Goal: Task Accomplishment & Management: Use online tool/utility

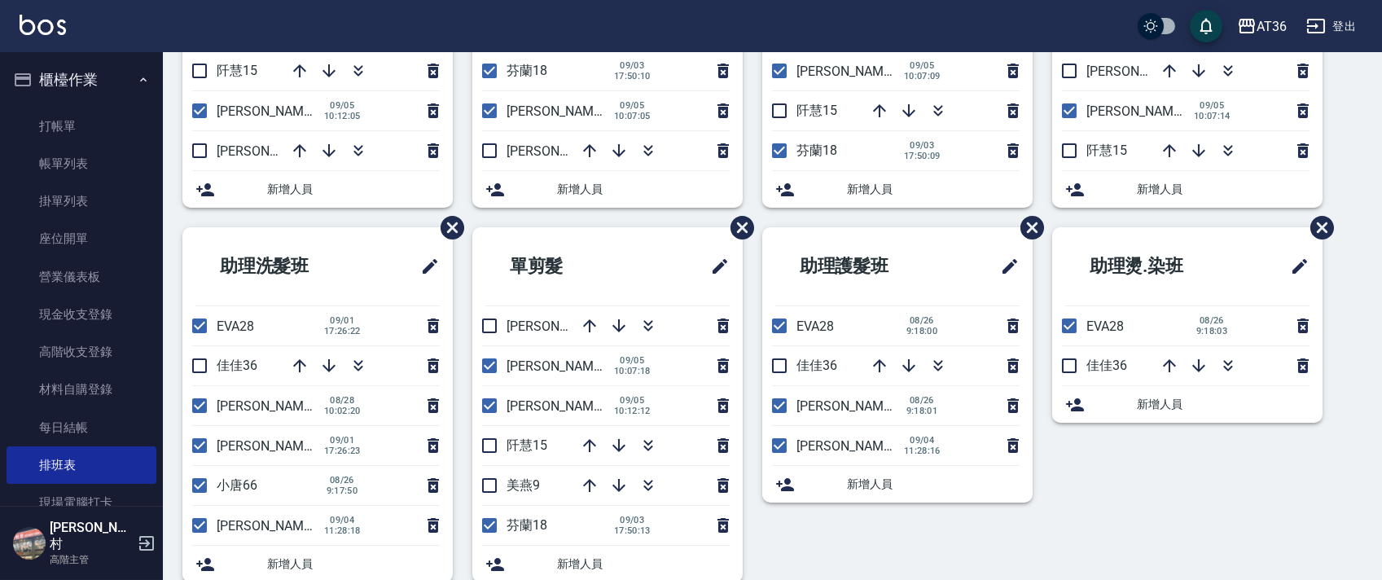
scroll to position [305, 0]
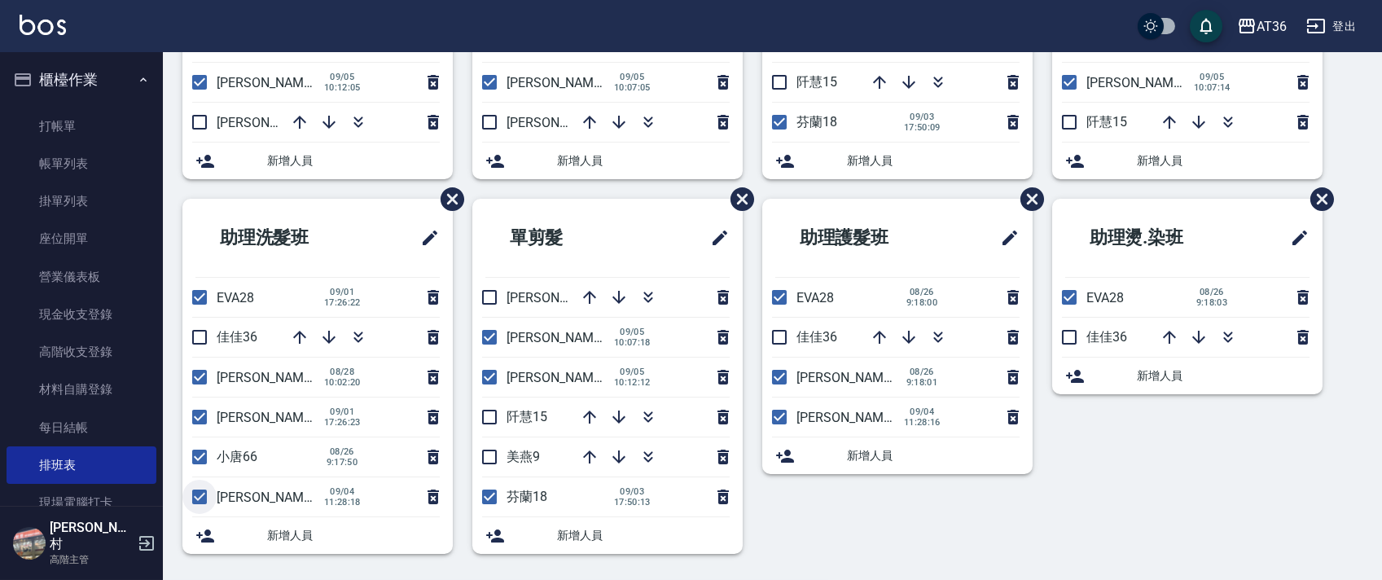
click at [200, 500] on input "checkbox" at bounding box center [199, 497] width 34 height 34
checkbox input "false"
drag, startPoint x: 489, startPoint y: 339, endPoint x: 918, endPoint y: 373, distance: 430.6
click at [490, 339] on input "checkbox" at bounding box center [489, 337] width 34 height 34
checkbox input "false"
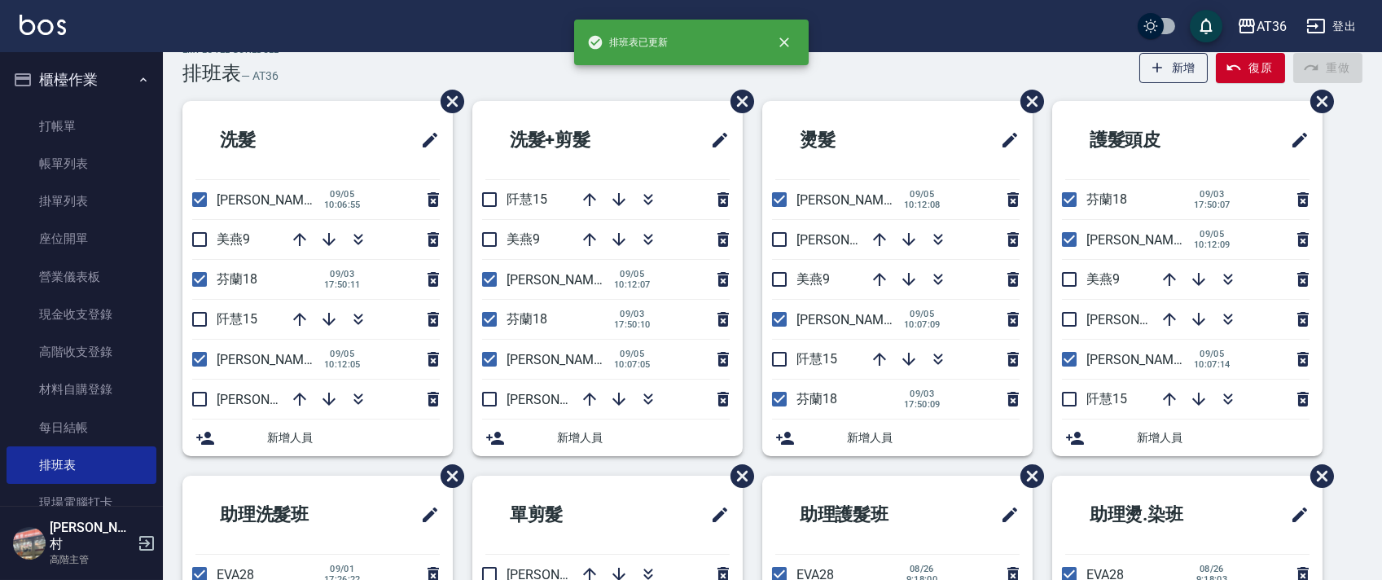
scroll to position [0, 0]
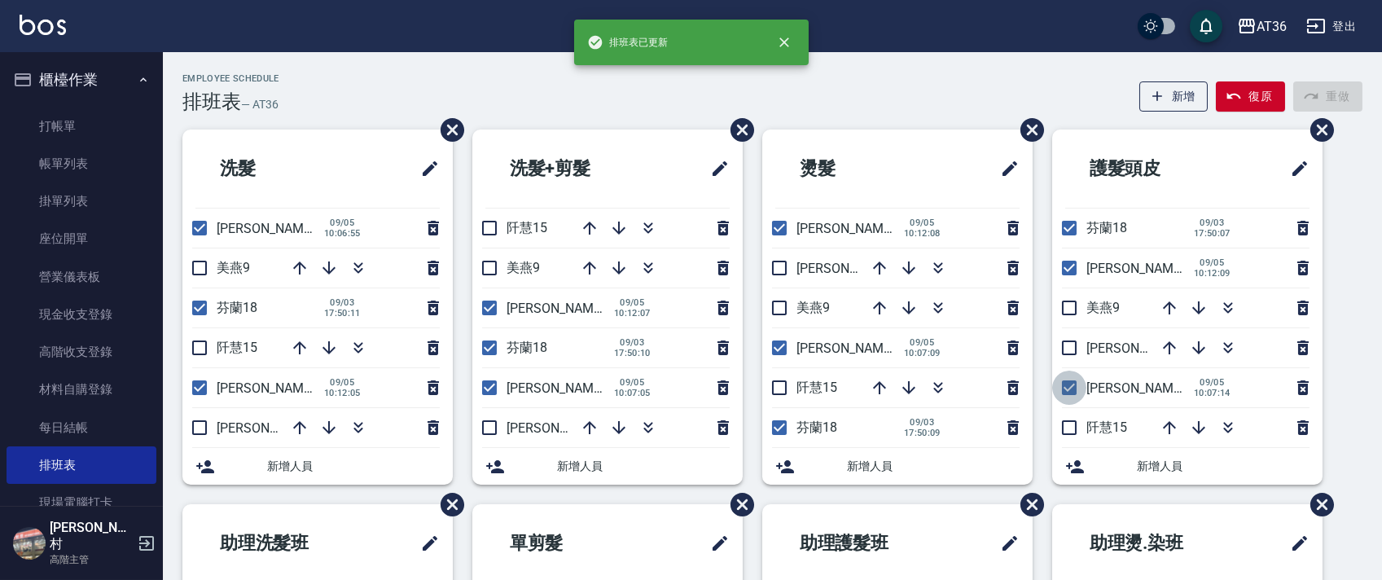
click at [1074, 392] on input "checkbox" at bounding box center [1069, 388] width 34 height 34
checkbox input "false"
click at [783, 353] on input "checkbox" at bounding box center [779, 348] width 34 height 34
checkbox input "false"
click at [483, 393] on input "checkbox" at bounding box center [489, 388] width 34 height 34
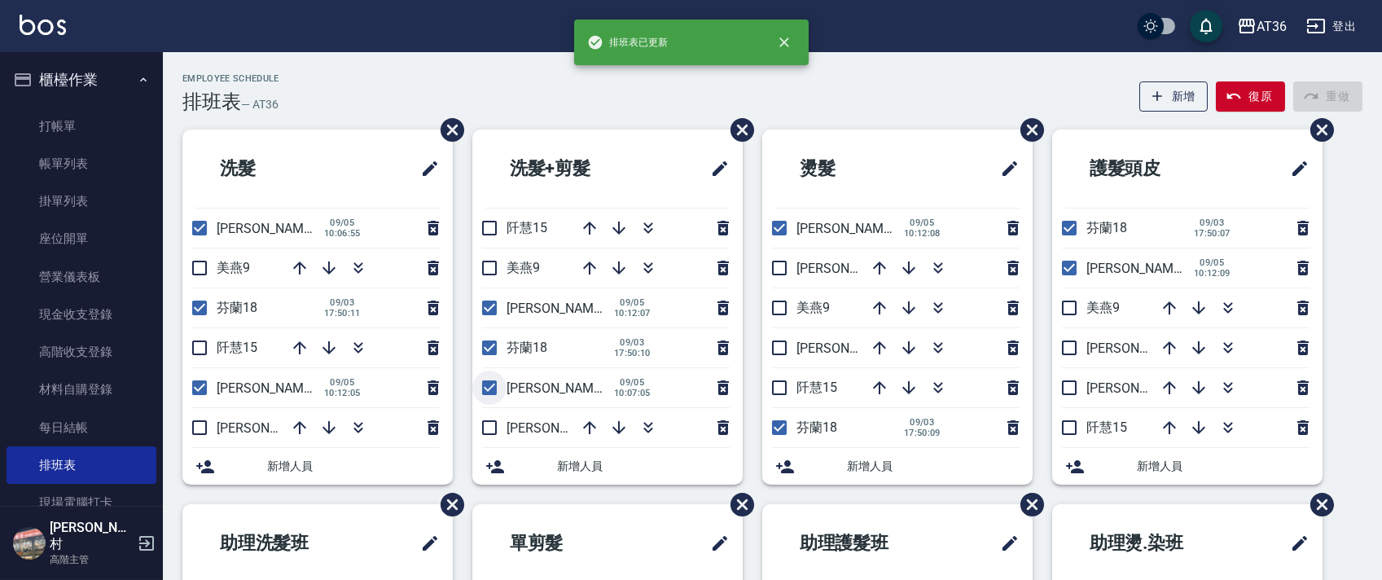
checkbox input "false"
drag, startPoint x: 201, startPoint y: 222, endPoint x: 661, endPoint y: 227, distance: 459.4
click at [200, 226] on input "checkbox" at bounding box center [199, 228] width 34 height 34
checkbox input "false"
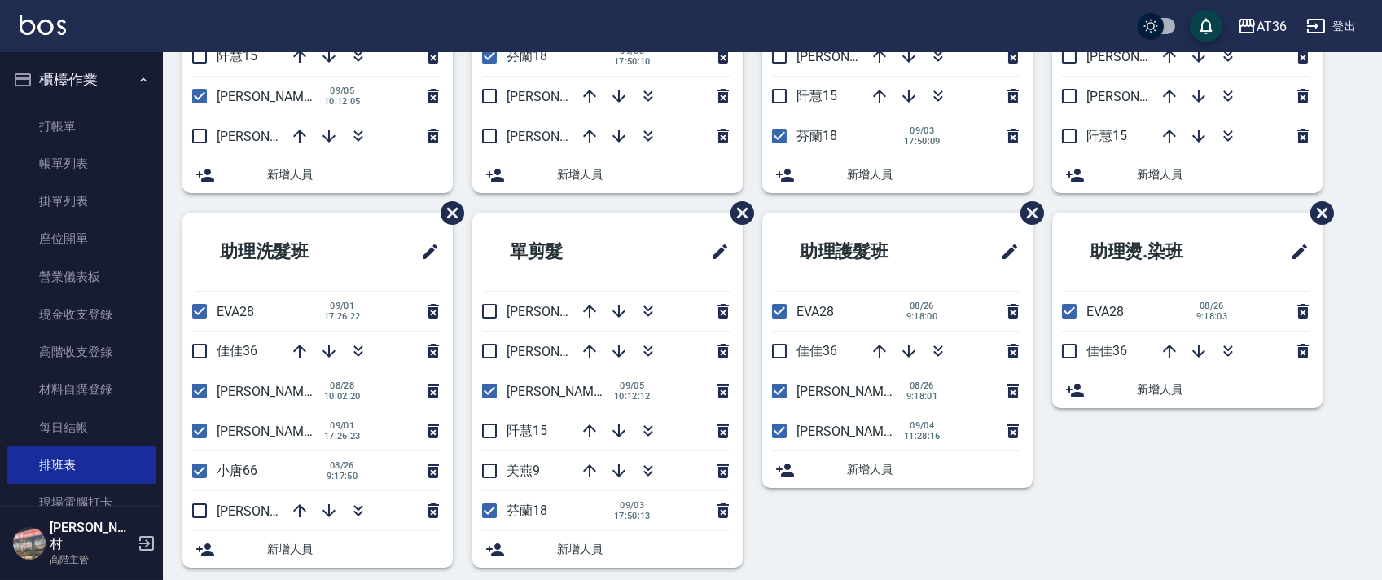
scroll to position [305, 0]
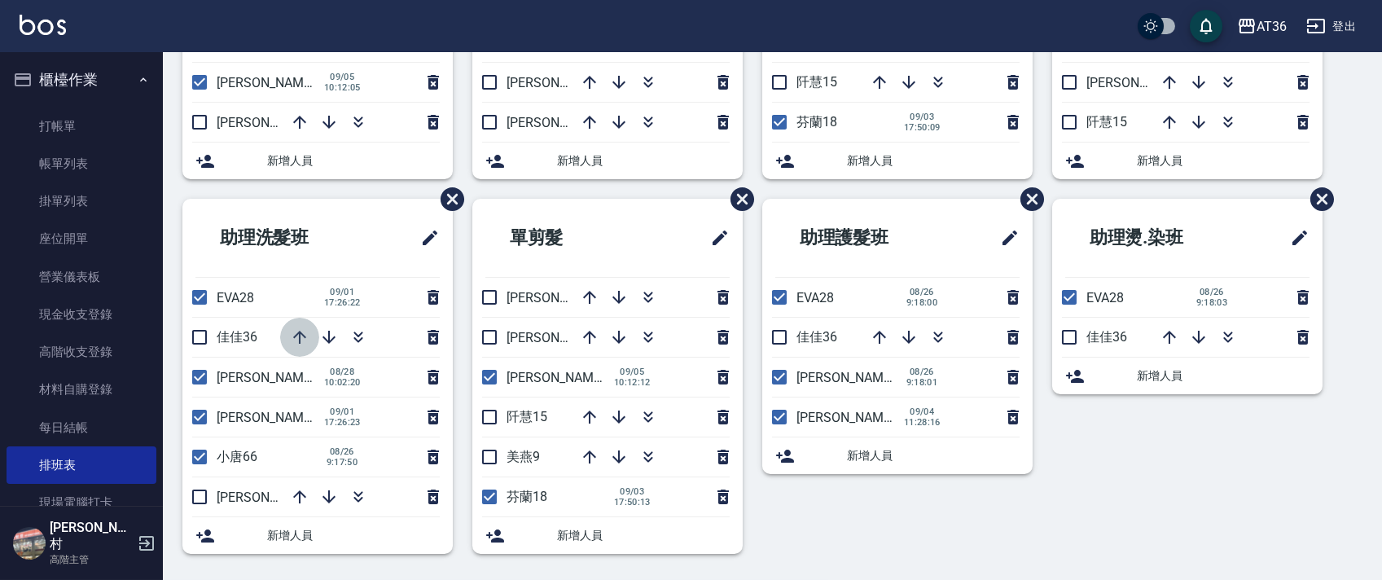
click at [296, 334] on icon "button" at bounding box center [299, 337] width 13 height 13
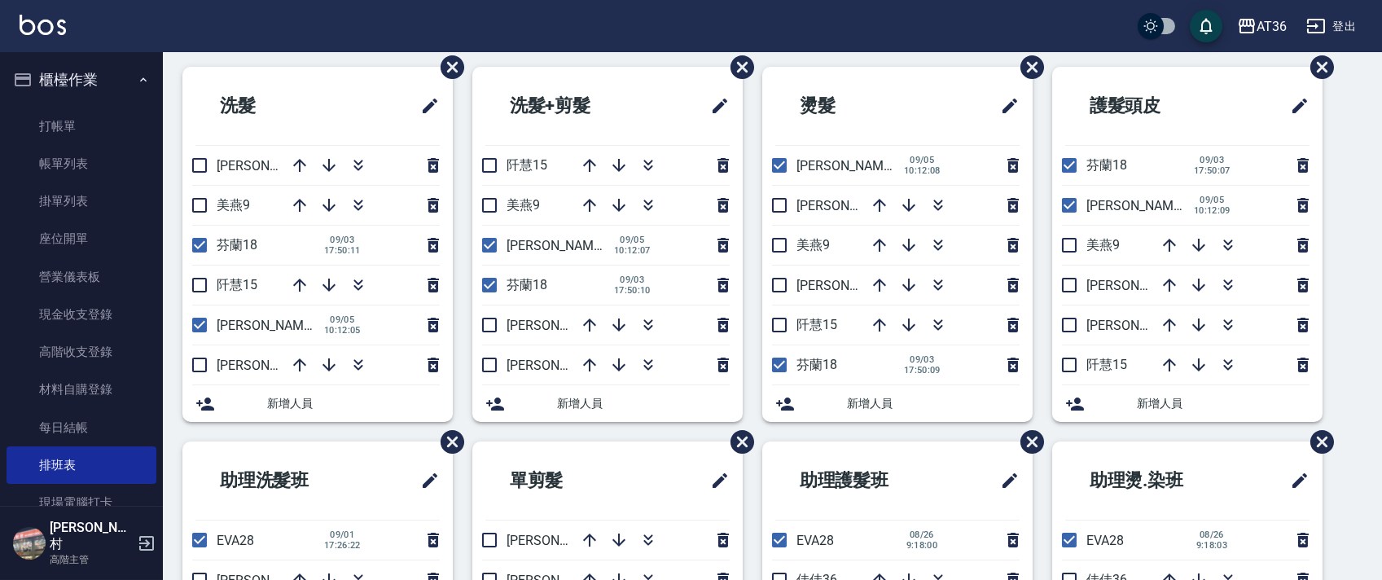
scroll to position [0, 0]
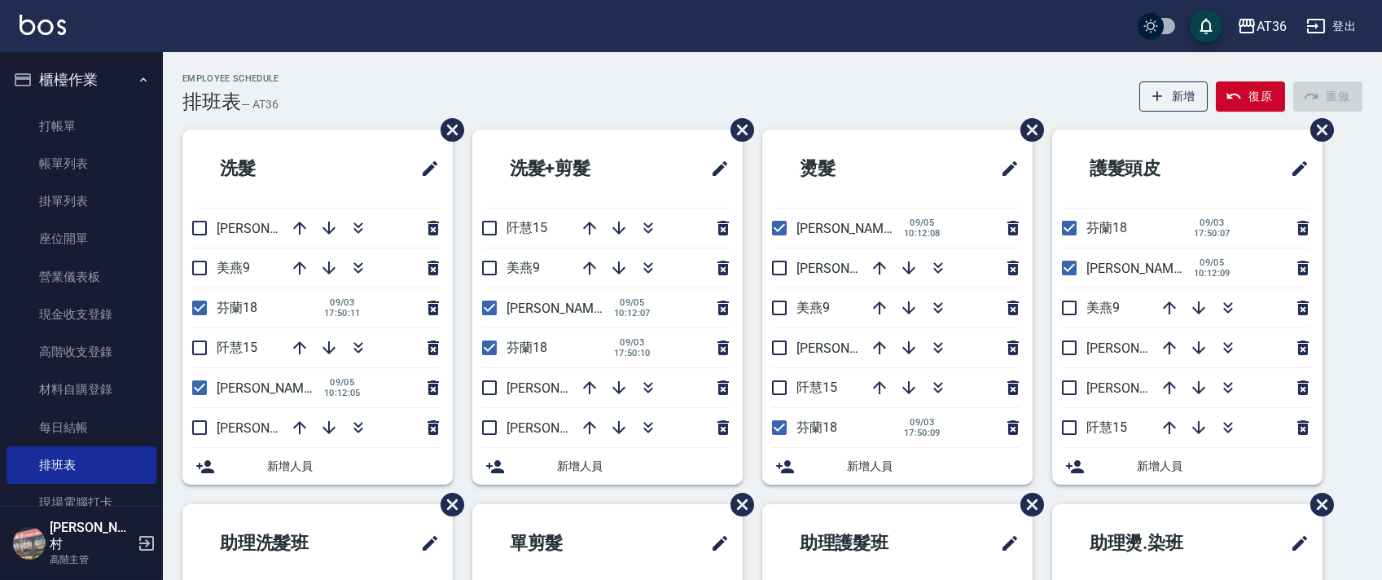
click at [542, 103] on div "Employee Schedule 排班表 — AT36 新增 復原 重做" at bounding box center [772, 93] width 1180 height 40
